Goal: Information Seeking & Learning: Check status

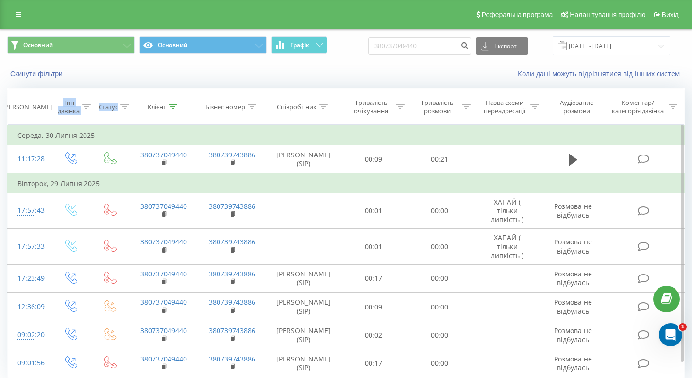
drag, startPoint x: 87, startPoint y: 110, endPoint x: 248, endPoint y: 187, distance: 178.8
click at [105, 121] on tr "Дата дзвінка Тип дзвінка Статус Клієнт Бізнес номер Співробітник Тривалість очі…" at bounding box center [346, 107] width 677 height 36
click at [106, 72] on div "Скинути фільтри" at bounding box center [129, 74] width 259 height 10
click at [440, 45] on input "380737049440" at bounding box center [419, 45] width 103 height 17
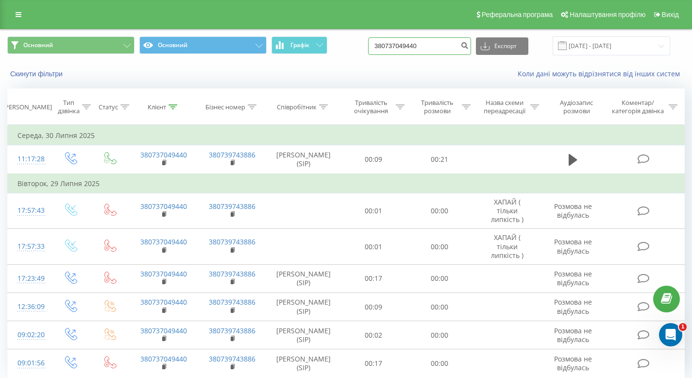
paste input "0934943198"
type input "0934943198"
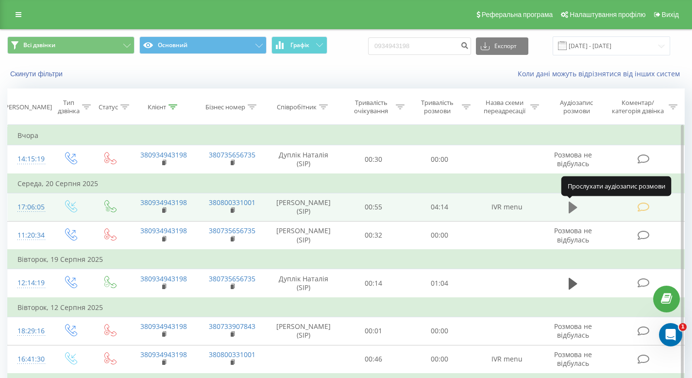
click at [569, 211] on icon at bounding box center [573, 208] width 9 height 12
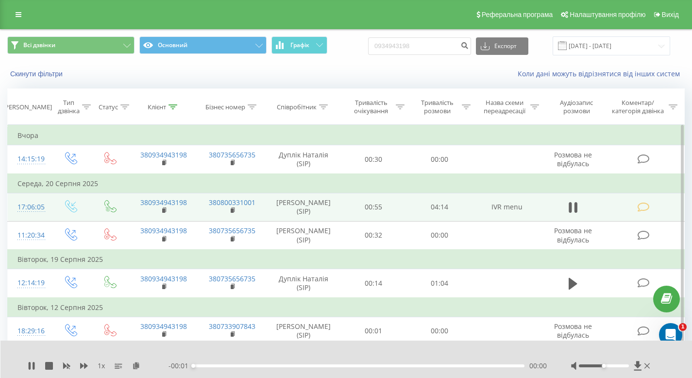
click at [647, 206] on icon at bounding box center [644, 207] width 12 height 10
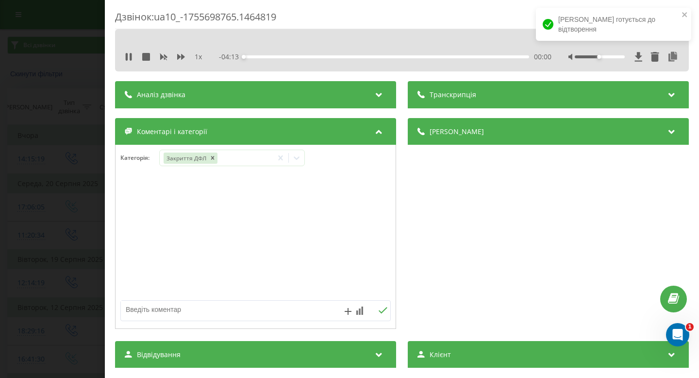
click at [82, 242] on div "Дзвінок : ua10_-1755698765.1464819 1 x - 04:13 00:00 00:00 Транскрипція Для AI-…" at bounding box center [349, 189] width 699 height 378
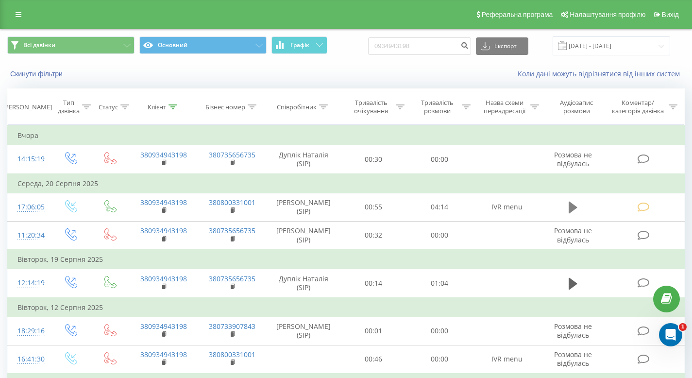
click at [571, 203] on icon at bounding box center [573, 208] width 9 height 14
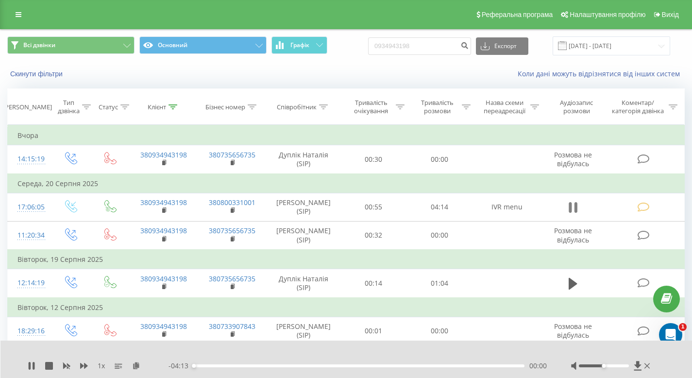
click at [571, 206] on icon at bounding box center [570, 207] width 3 height 11
click at [571, 206] on icon at bounding box center [573, 208] width 9 height 12
